Goal: Navigation & Orientation: Find specific page/section

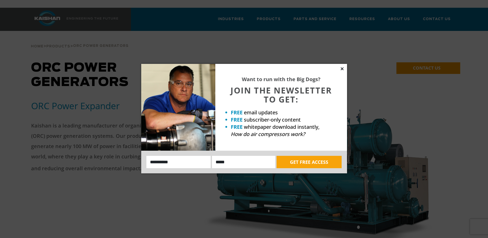
click at [343, 68] on icon at bounding box center [342, 68] width 5 height 5
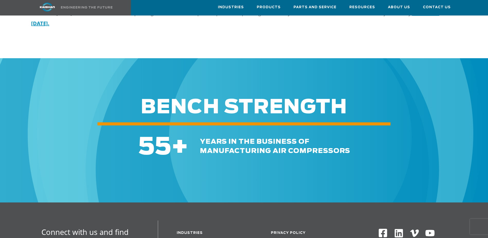
scroll to position [643, 0]
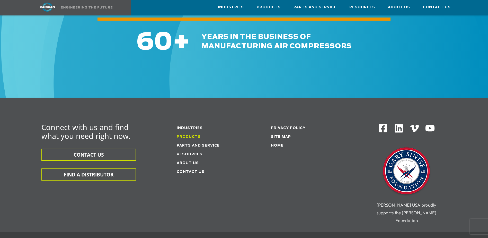
click at [185, 135] on link "Products" at bounding box center [189, 136] width 24 height 3
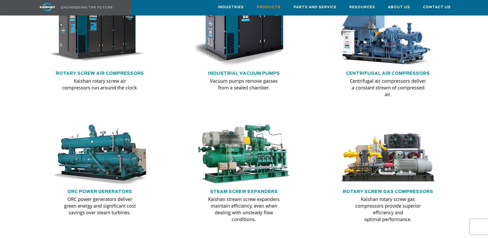
scroll to position [386, 0]
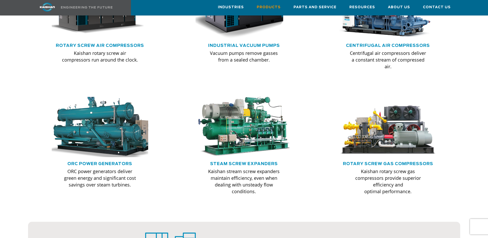
click at [87, 128] on img at bounding box center [100, 127] width 107 height 66
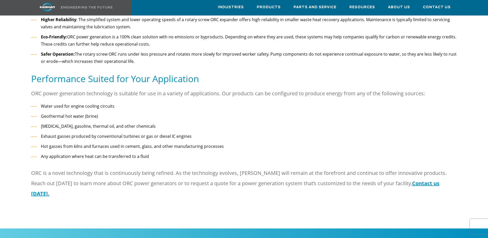
scroll to position [463, 0]
